Goal: Information Seeking & Learning: Learn about a topic

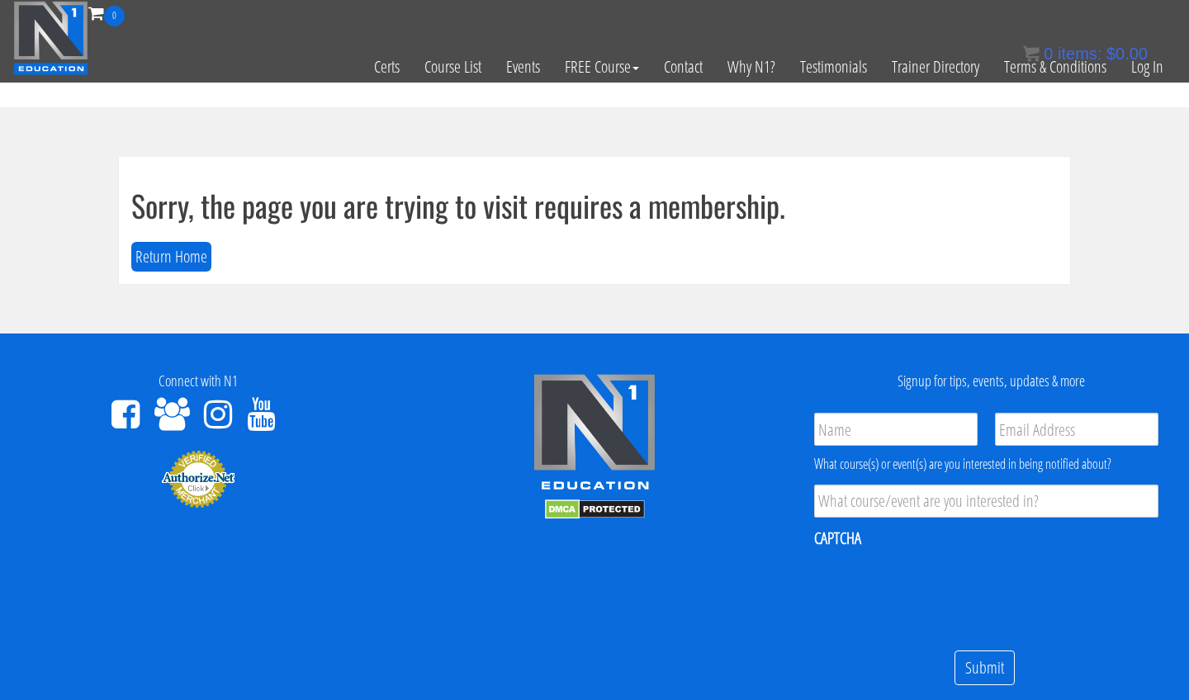
click at [599, 238] on div "Sorry, the page you are trying to visit requires a membership. Return Home" at bounding box center [594, 220] width 951 height 127
click at [1134, 72] on link "Log In" at bounding box center [1147, 66] width 57 height 81
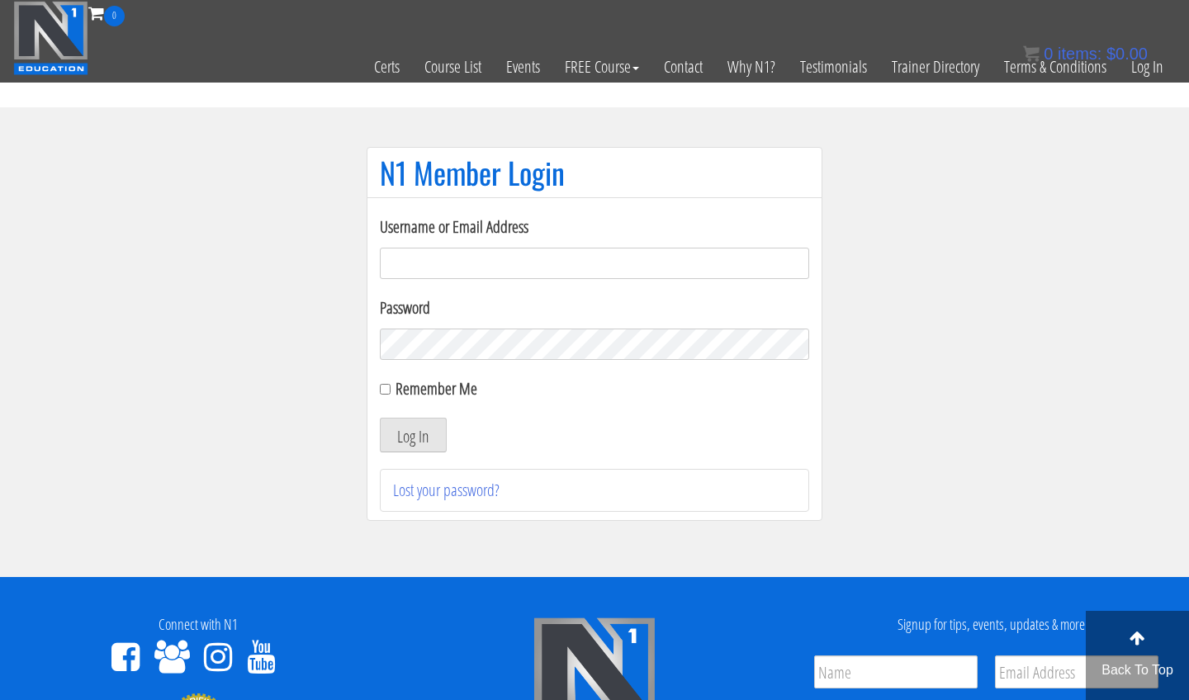
type input "[EMAIL_ADDRESS][DOMAIN_NAME]"
click at [413, 435] on button "Log In" at bounding box center [413, 435] width 67 height 35
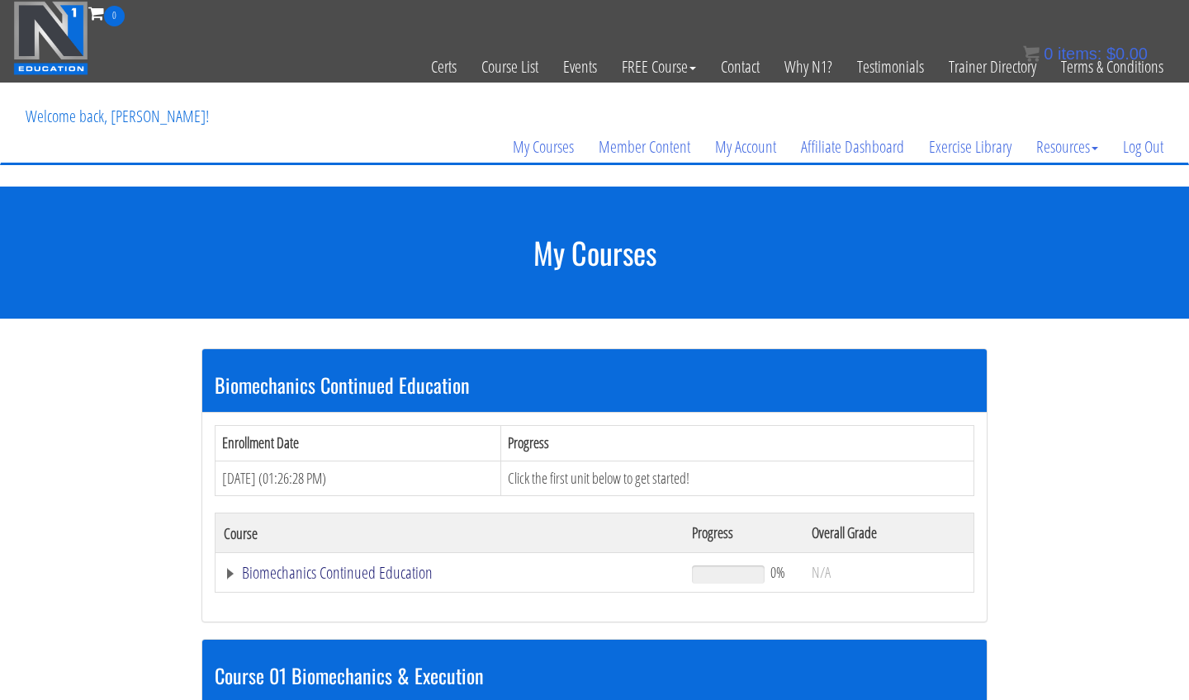
click at [405, 565] on link "Biomechanics Continued Education" at bounding box center [450, 573] width 452 height 17
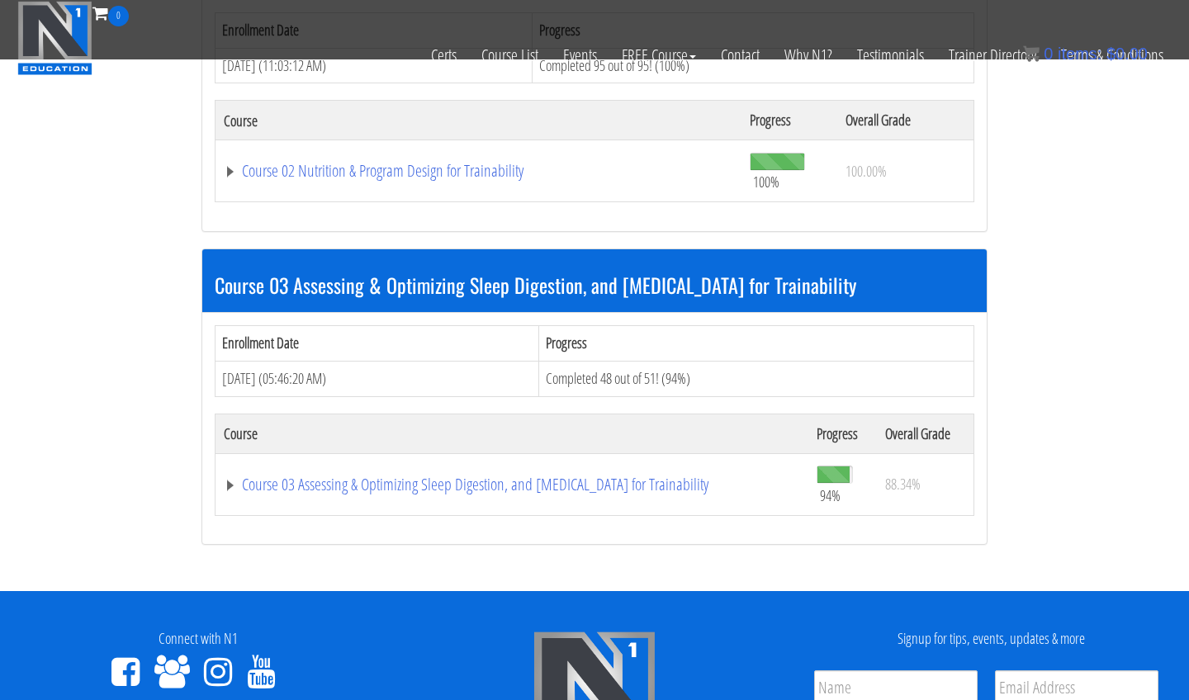
scroll to position [976, 0]
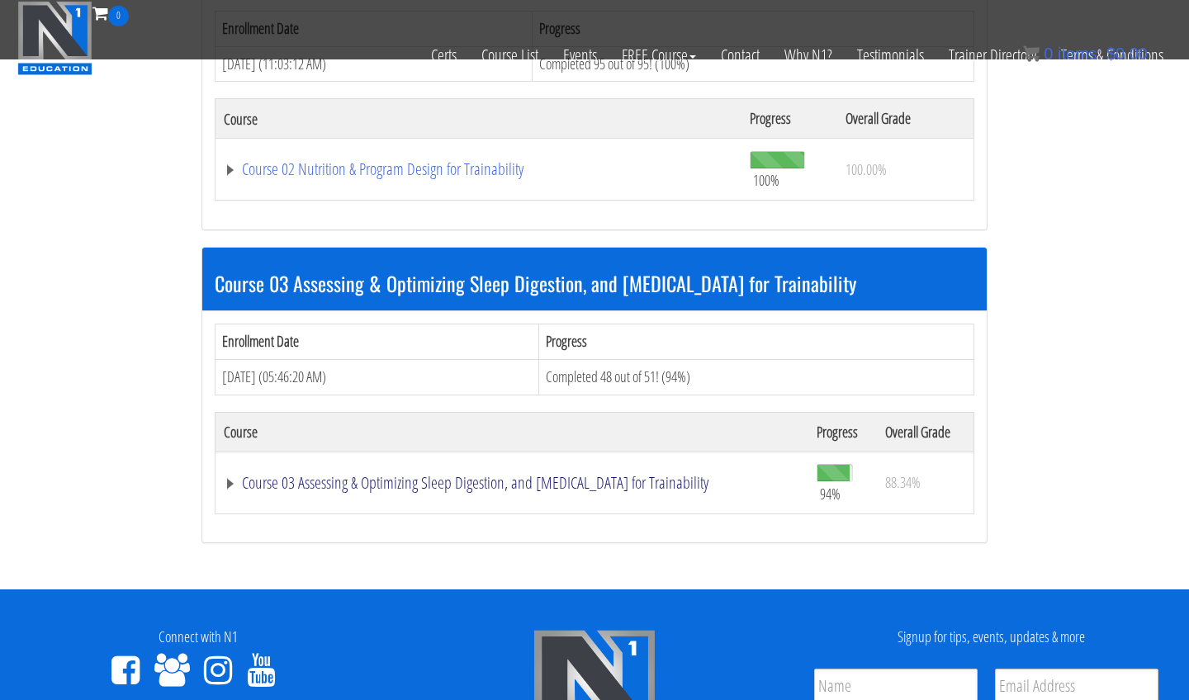
click at [333, 475] on link "Course 03 Assessing & Optimizing Sleep Digestion, and Stress Management for Tra…" at bounding box center [512, 483] width 576 height 17
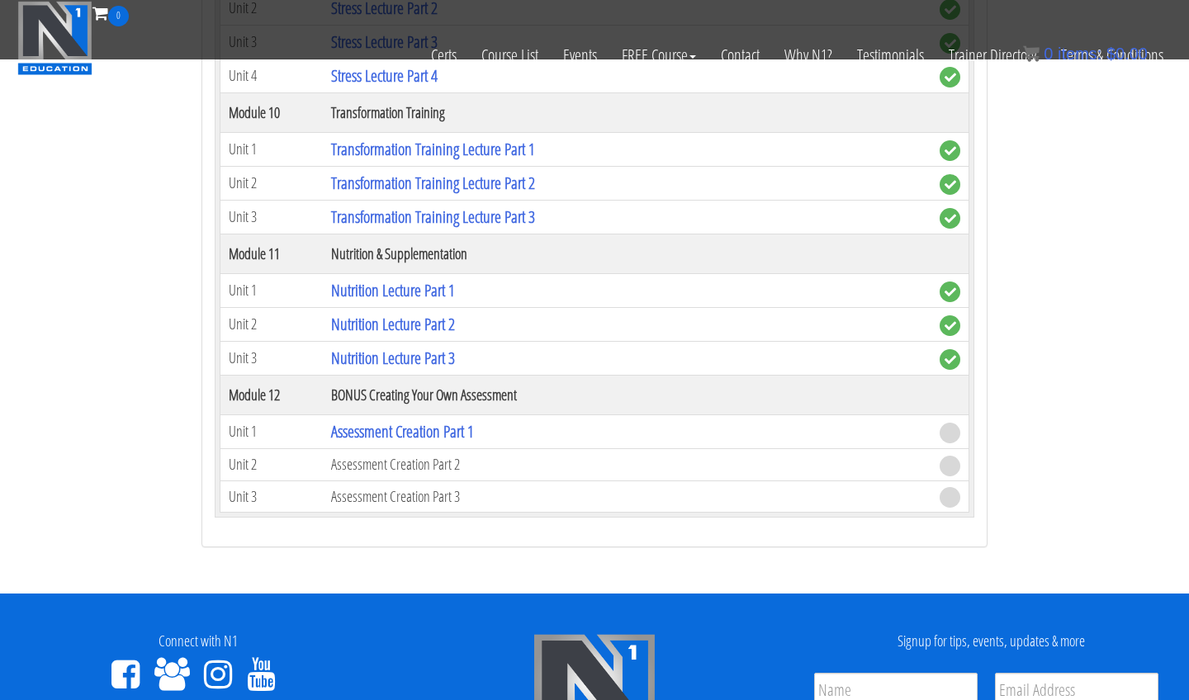
scroll to position [3148, 0]
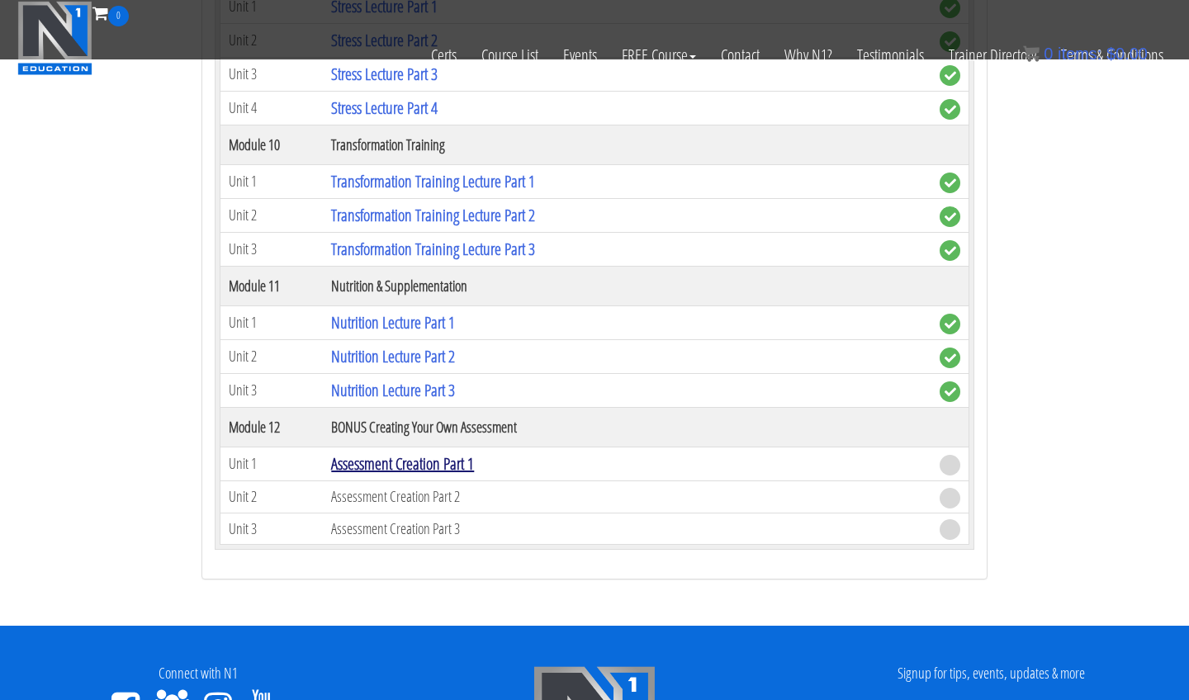
click at [366, 458] on link "Assessment Creation Part 1" at bounding box center [402, 463] width 143 height 22
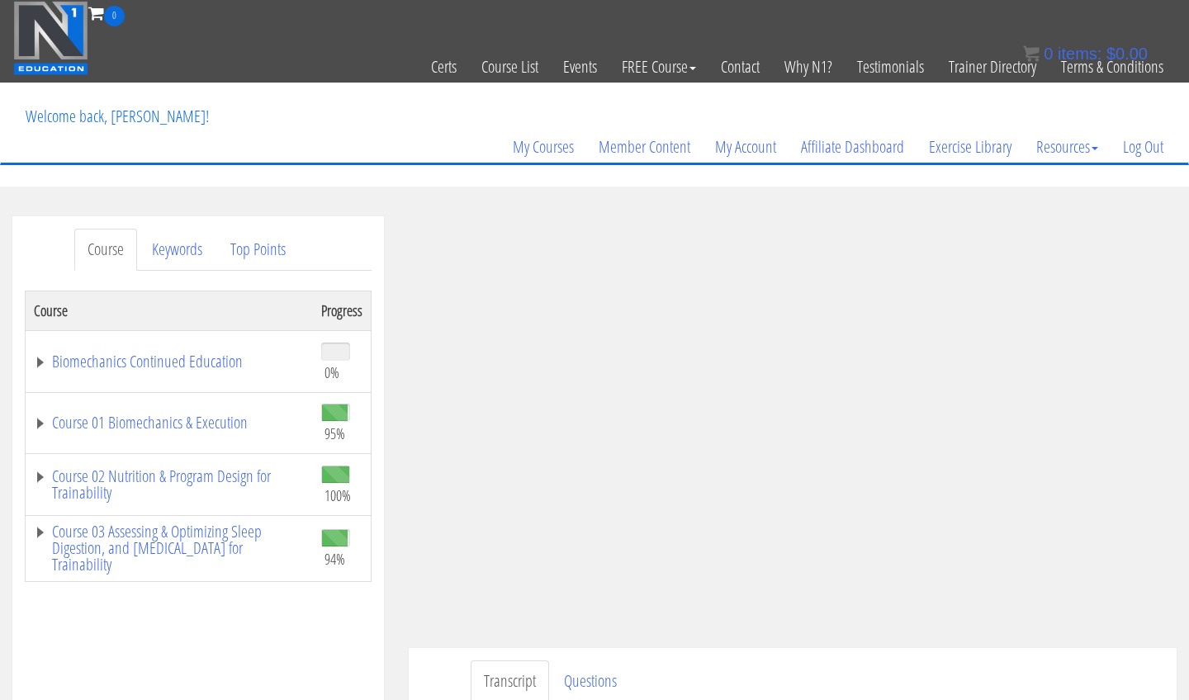
click at [889, 112] on link "Affiliate Dashboard" at bounding box center [852, 146] width 128 height 79
click at [176, 537] on link "Course 03 Assessing & Optimizing Sleep Digestion, and Stress Management for Tra…" at bounding box center [169, 548] width 271 height 50
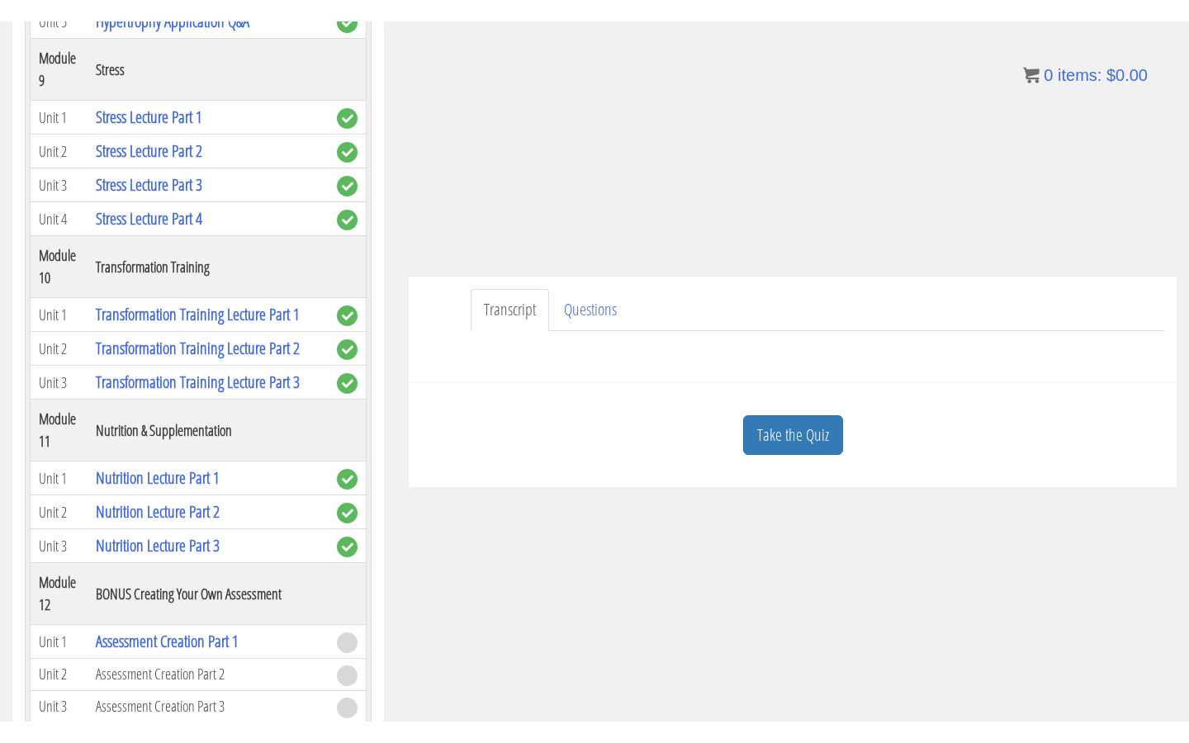
scroll to position [101, 0]
